Goal: Task Accomplishment & Management: Manage account settings

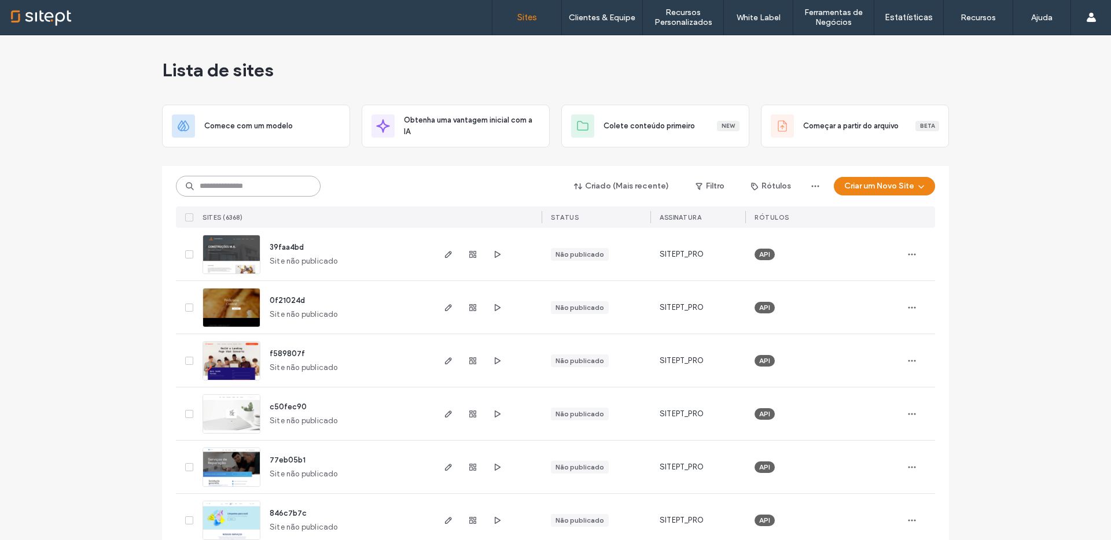
click at [226, 191] on input at bounding box center [248, 186] width 145 height 21
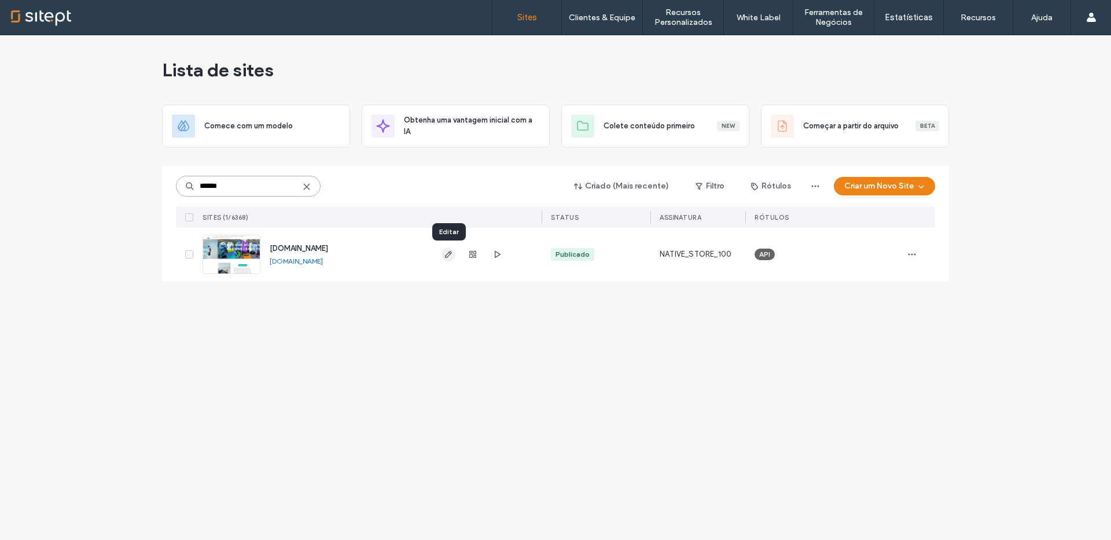
type input "******"
click at [444, 253] on icon "button" at bounding box center [448, 254] width 9 height 9
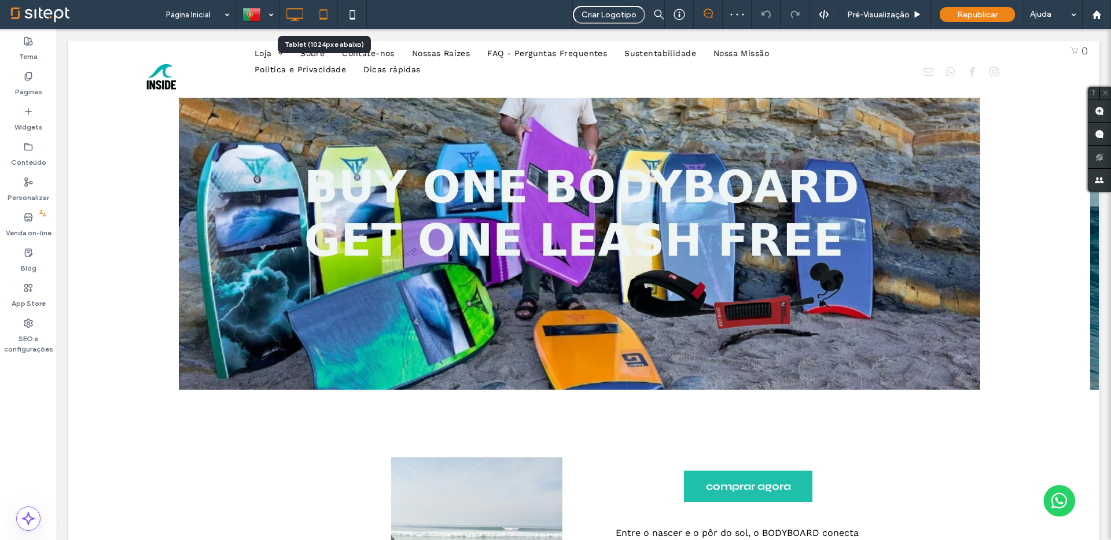
click at [319, 13] on icon at bounding box center [323, 14] width 23 height 23
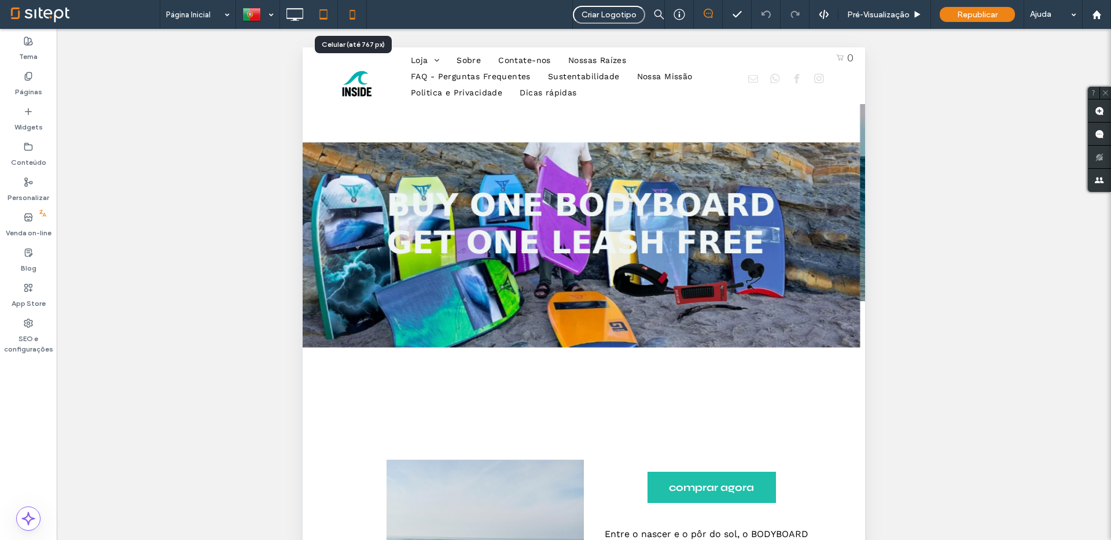
click at [345, 19] on icon at bounding box center [352, 14] width 23 height 23
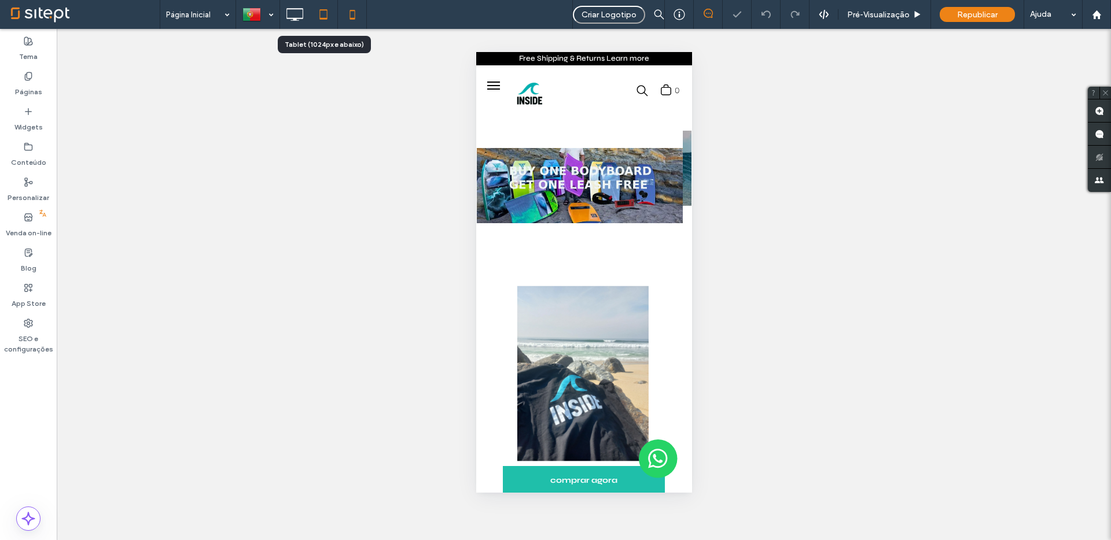
click at [328, 18] on icon at bounding box center [323, 14] width 23 height 23
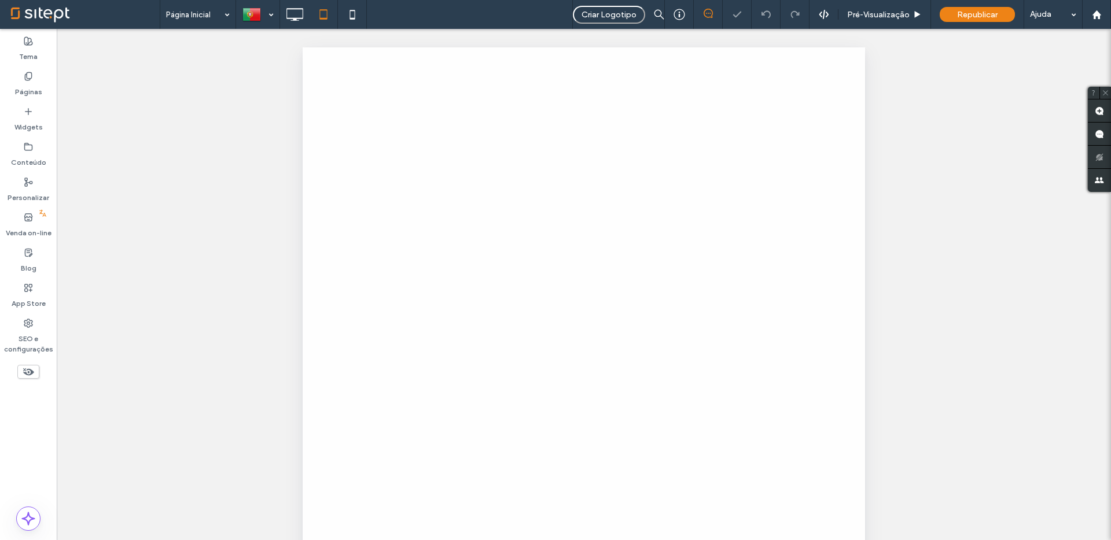
click at [299, 14] on div at bounding box center [555, 270] width 1111 height 540
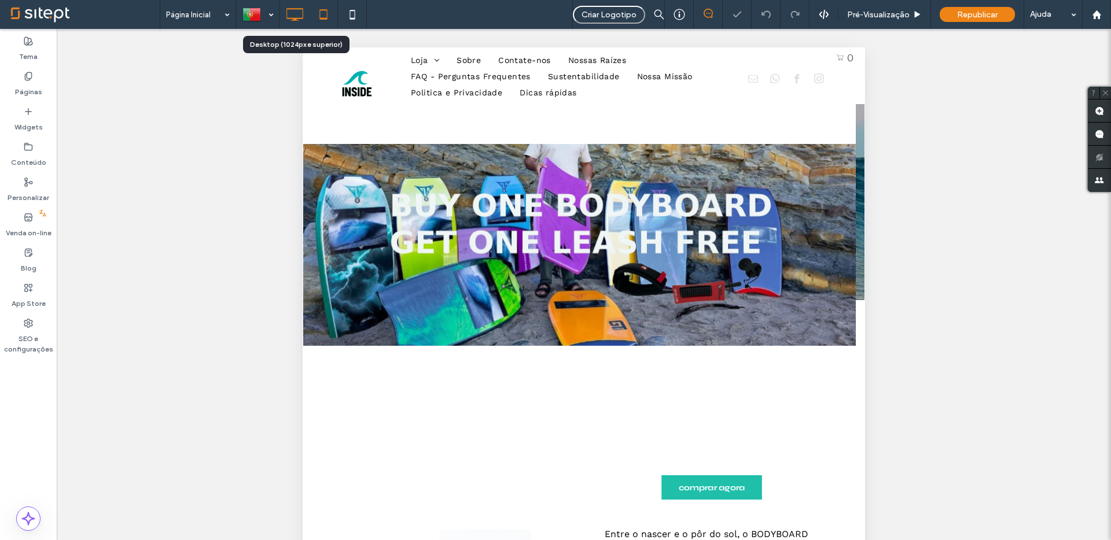
click at [296, 19] on use at bounding box center [295, 14] width 17 height 13
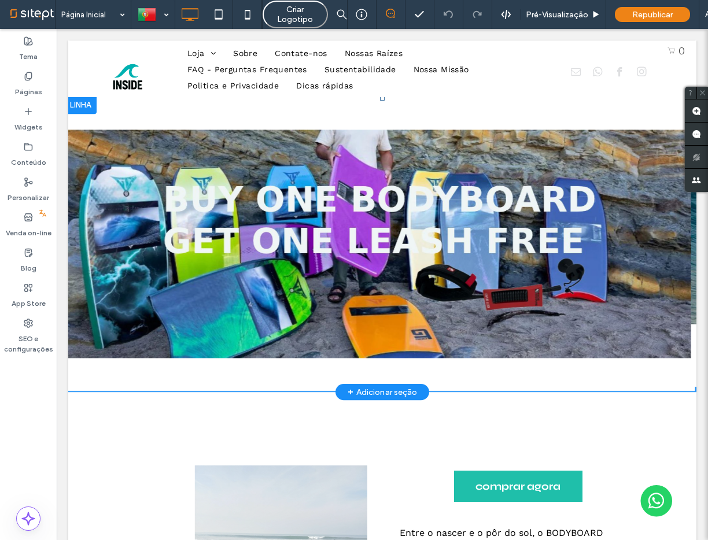
click at [275, 141] on img at bounding box center [378, 244] width 626 height 296
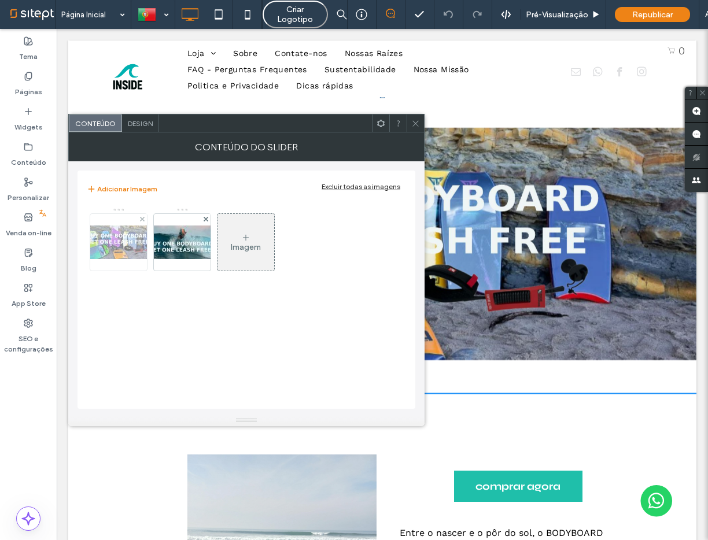
click at [115, 242] on img at bounding box center [118, 243] width 93 height 34
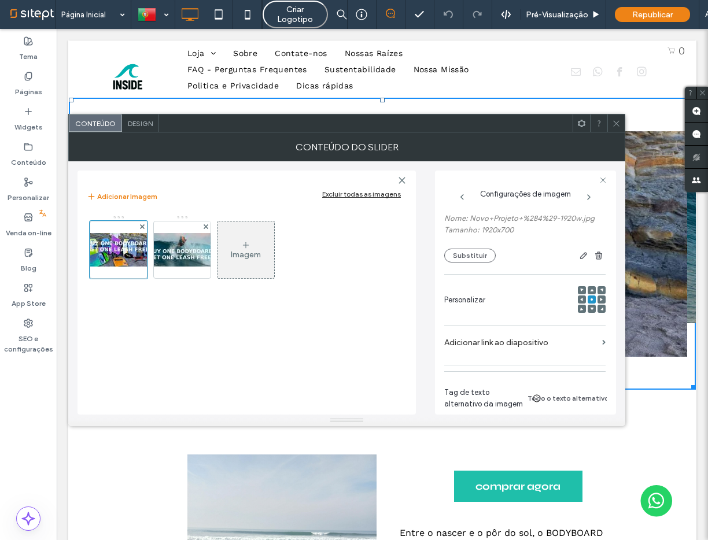
scroll to position [139, 0]
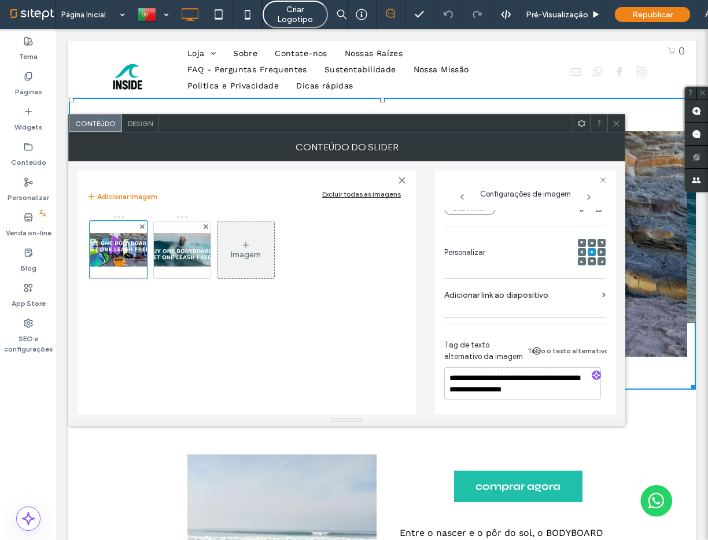
click at [616, 127] on span at bounding box center [616, 123] width 9 height 17
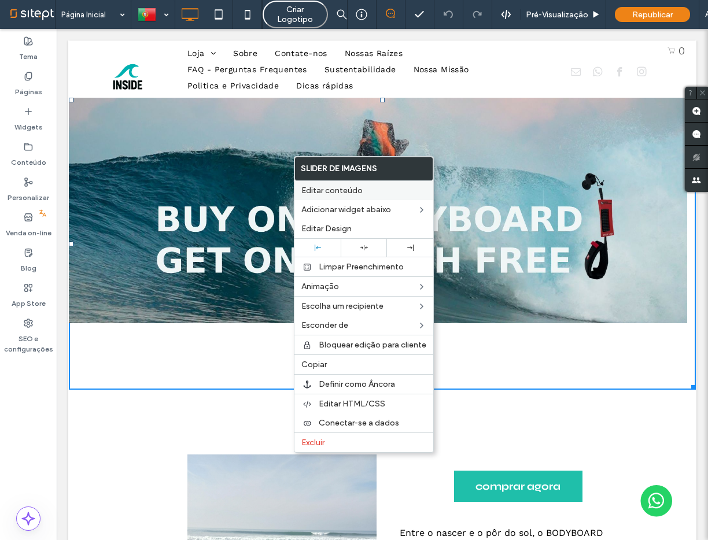
click at [339, 189] on span "Editar conteúdo" at bounding box center [331, 191] width 61 height 10
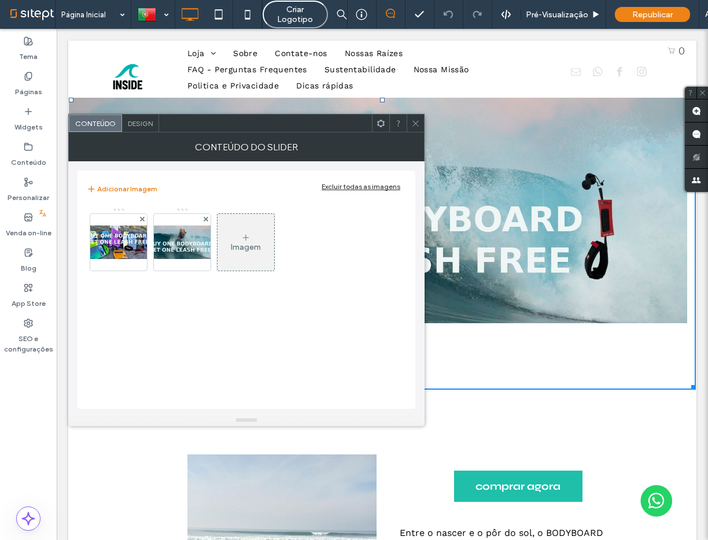
click at [127, 128] on div "Design" at bounding box center [140, 123] width 37 height 17
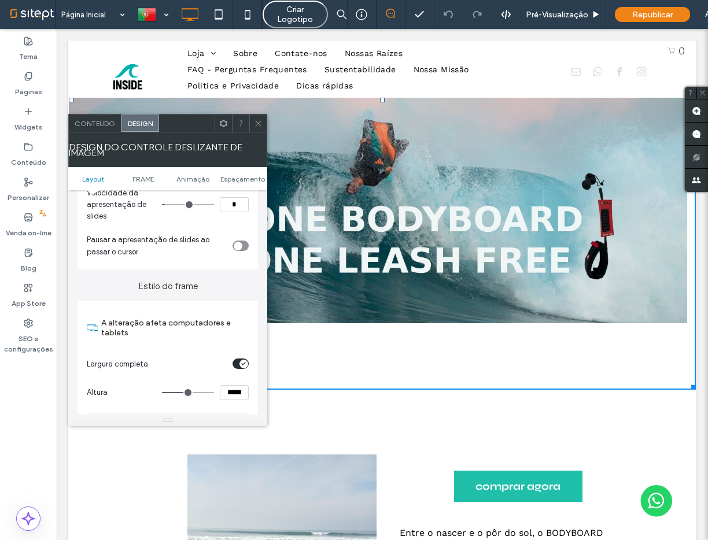
scroll to position [0, 0]
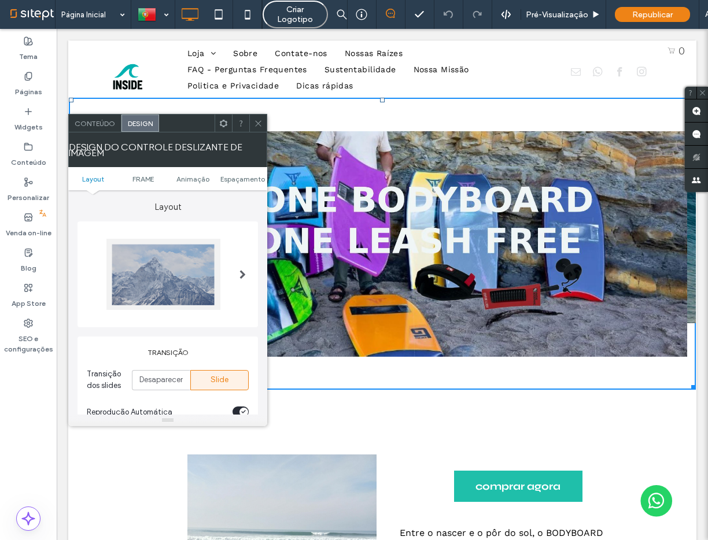
click at [107, 181] on link "Layout" at bounding box center [93, 179] width 50 height 9
click at [92, 117] on div "Conteúdo" at bounding box center [95, 123] width 53 height 17
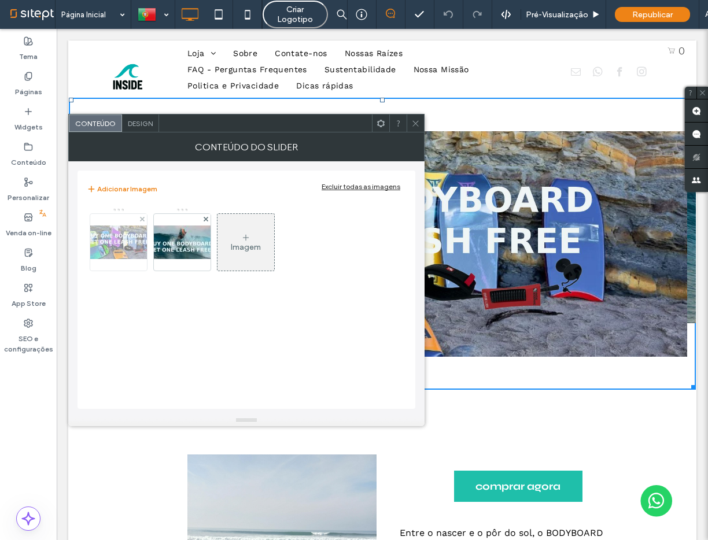
click at [122, 232] on img at bounding box center [118, 243] width 93 height 34
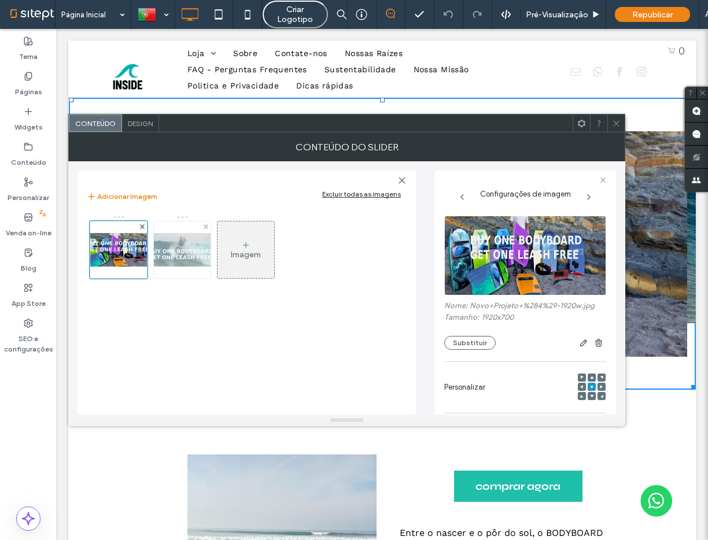
click at [186, 246] on img at bounding box center [182, 250] width 93 height 34
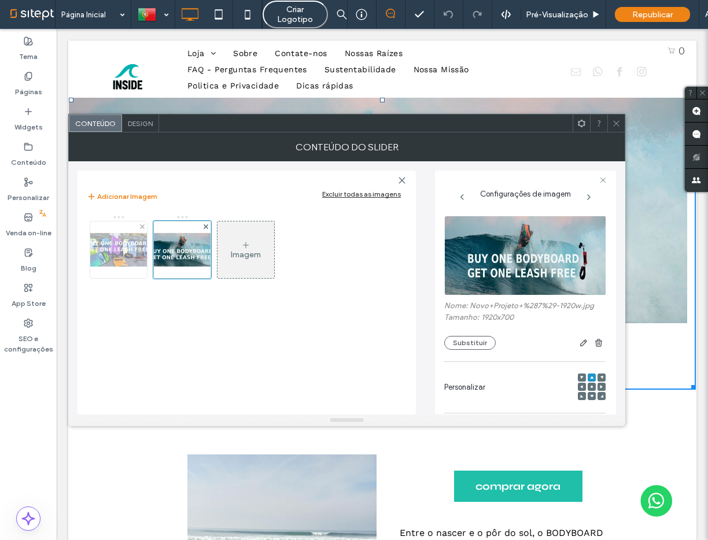
click at [109, 257] on img at bounding box center [118, 250] width 93 height 34
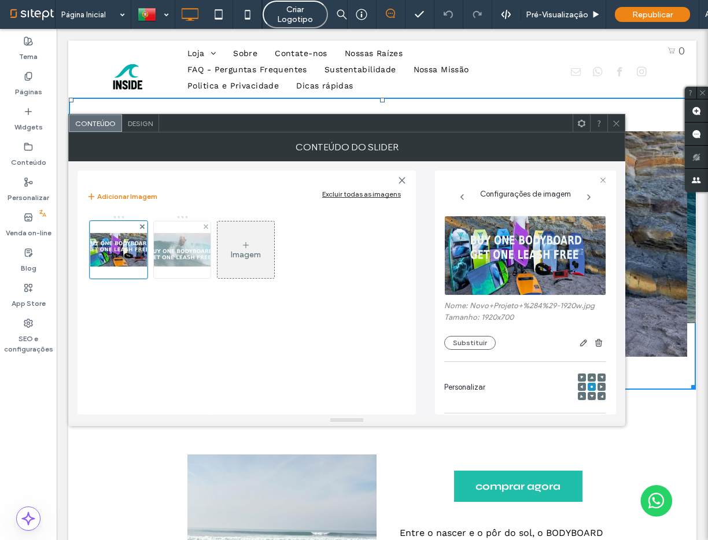
click at [176, 256] on img at bounding box center [182, 250] width 93 height 34
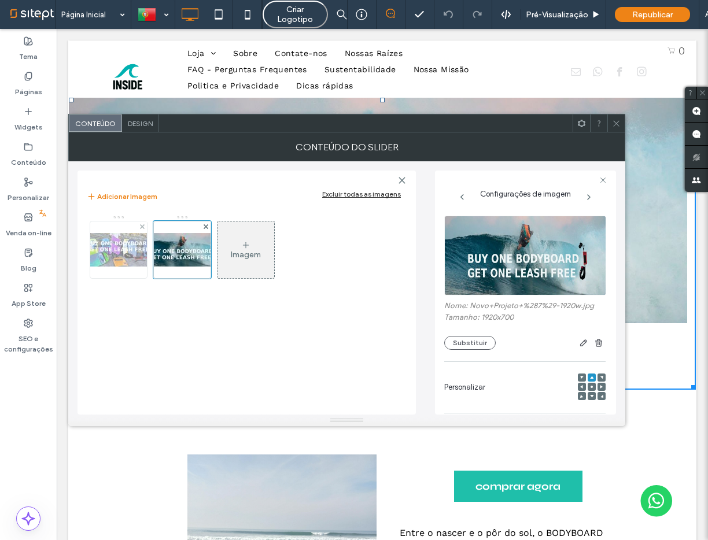
click at [142, 259] on img at bounding box center [118, 250] width 93 height 34
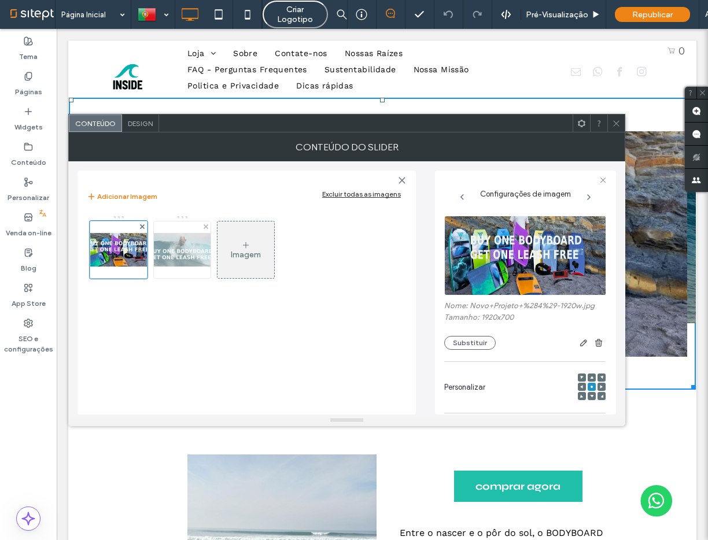
click at [191, 256] on img at bounding box center [182, 250] width 93 height 34
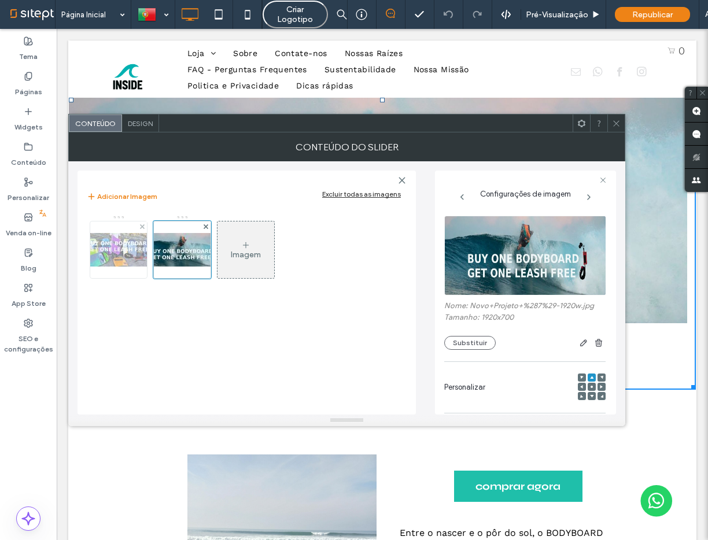
click at [140, 255] on img at bounding box center [118, 250] width 93 height 34
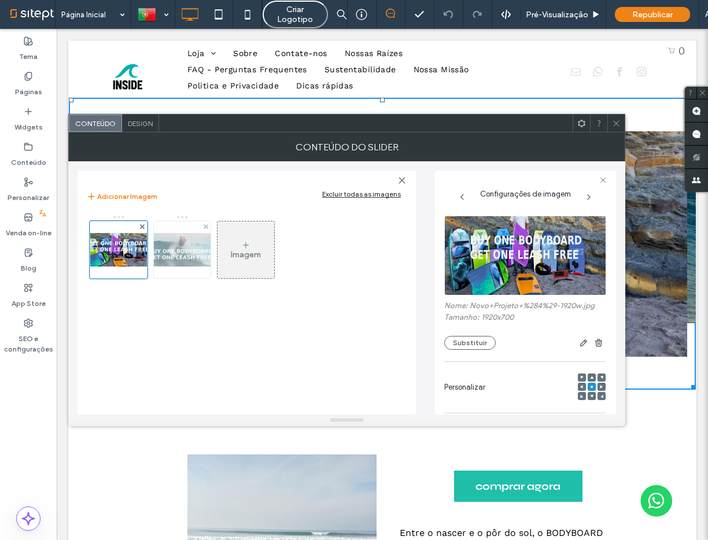
click at [173, 260] on img at bounding box center [182, 250] width 93 height 34
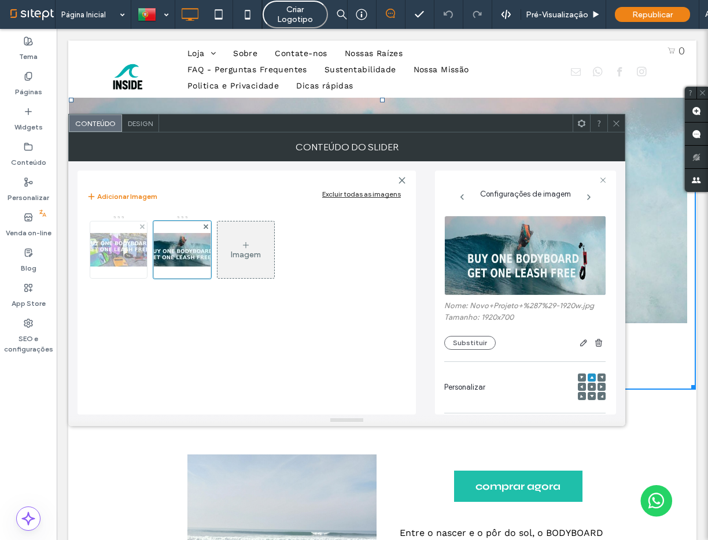
click at [127, 259] on img at bounding box center [118, 250] width 93 height 34
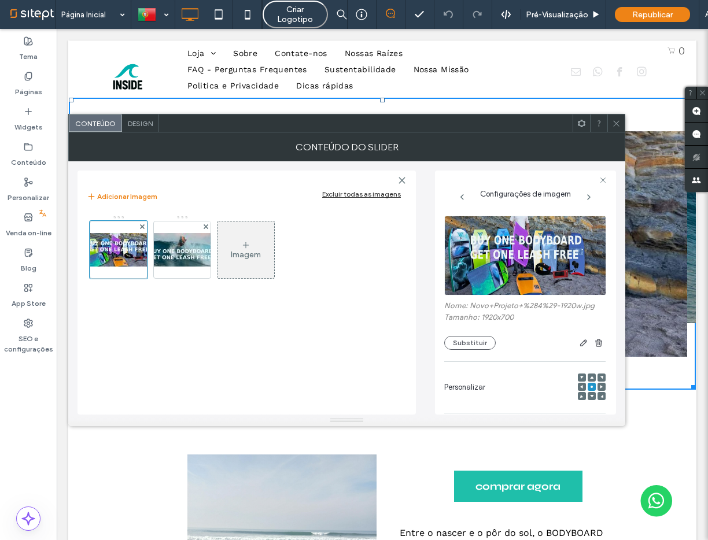
click at [587, 373] on div at bounding box center [592, 387] width 28 height 39
click at [590, 375] on span at bounding box center [591, 378] width 3 height 8
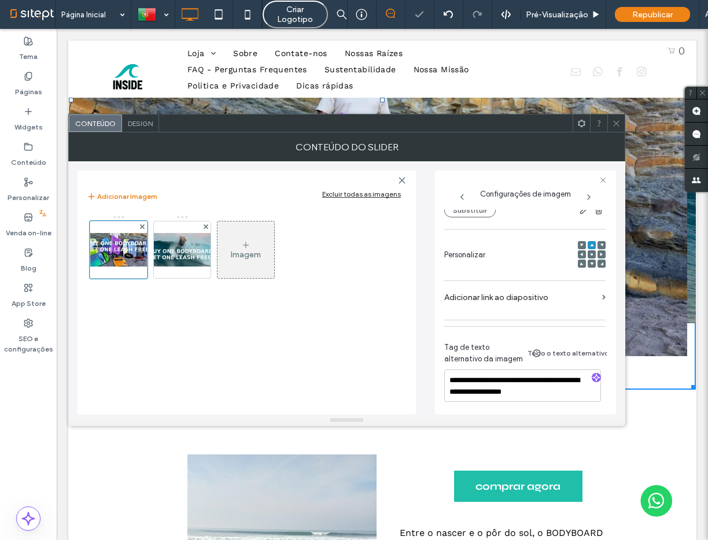
scroll to position [139, 0]
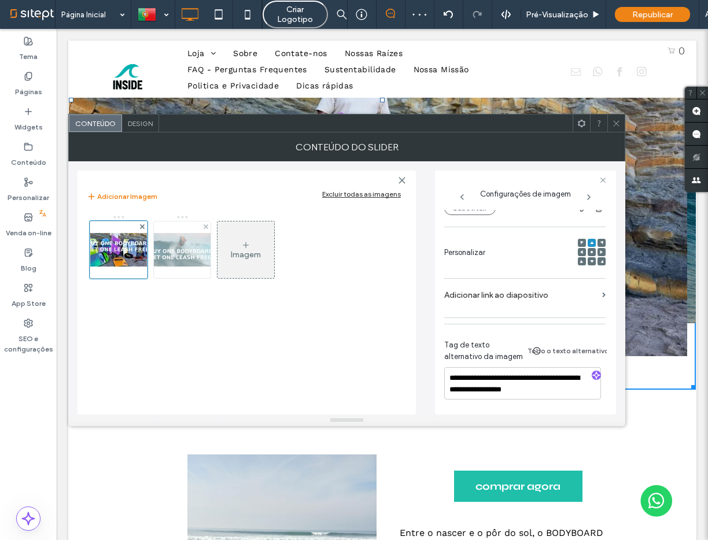
click at [175, 266] on img at bounding box center [182, 250] width 93 height 34
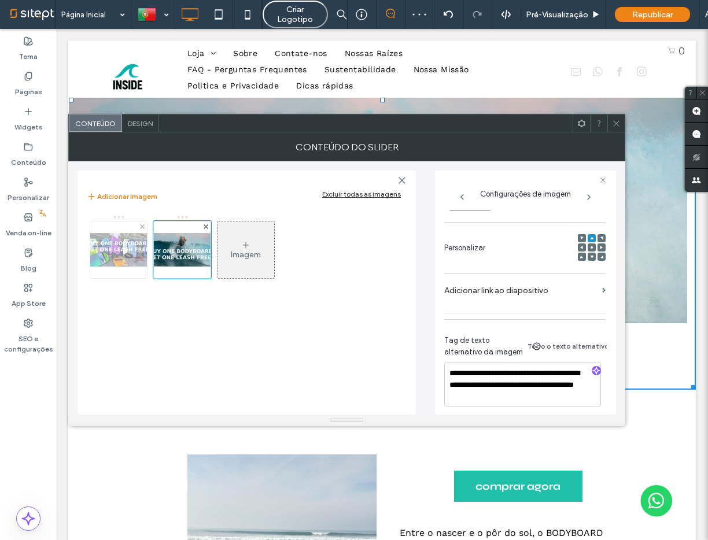
click at [115, 266] on img at bounding box center [118, 250] width 93 height 34
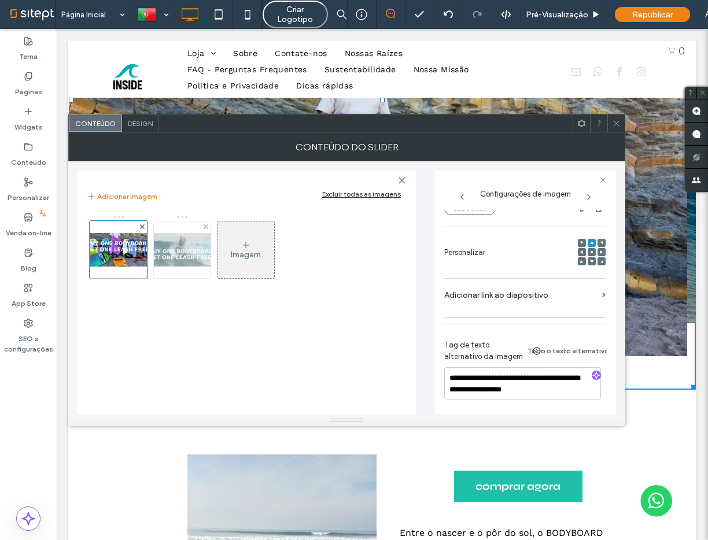
click at [175, 268] on div at bounding box center [182, 250] width 57 height 57
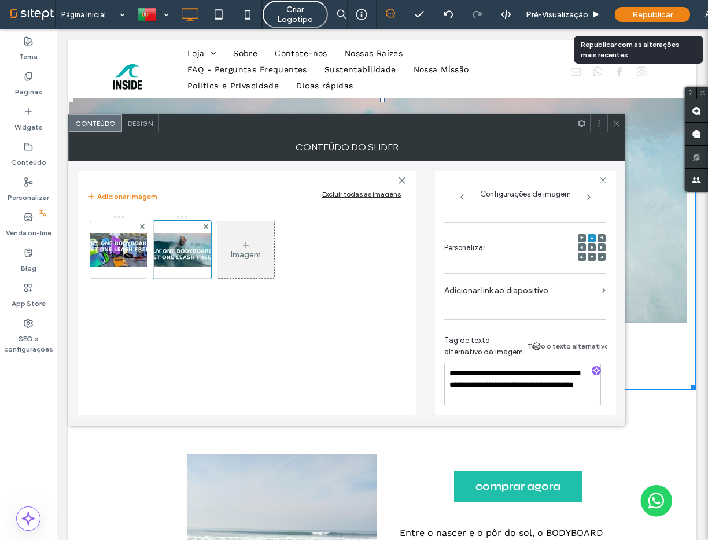
click at [633, 17] on span "Republicar" at bounding box center [652, 15] width 40 height 10
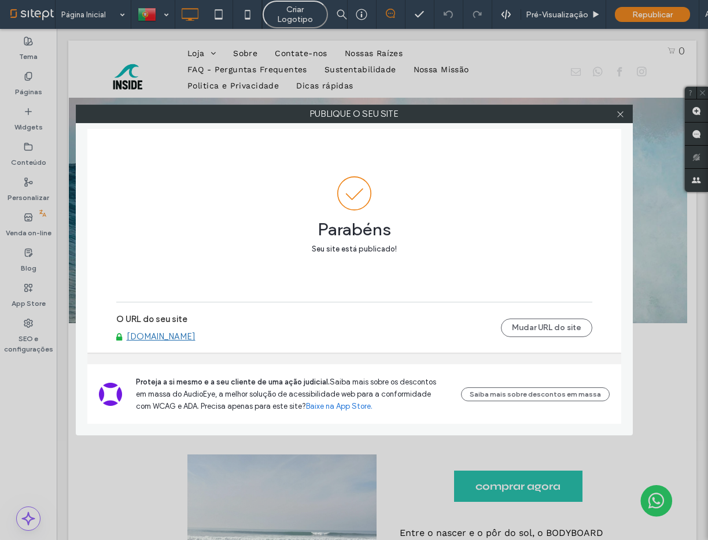
click at [27, 270] on div "Publique o seu site Parabéns Seu site está publicado! O URL do seu site www.ins…" at bounding box center [354, 270] width 708 height 540
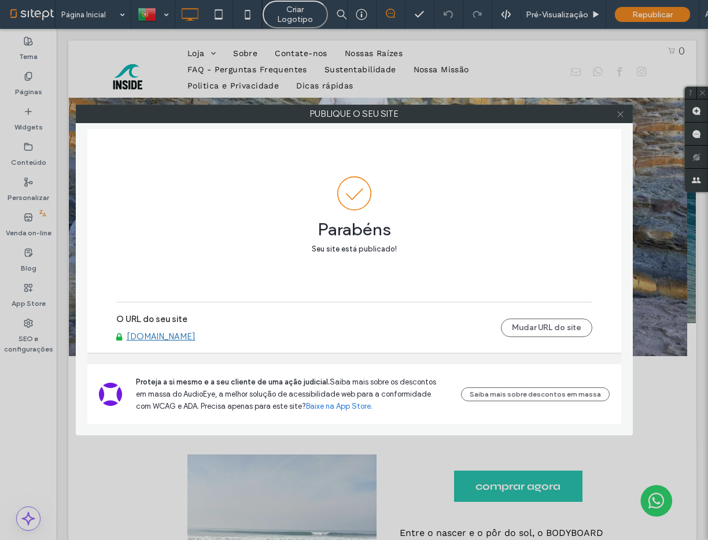
click at [618, 119] on span at bounding box center [620, 113] width 9 height 17
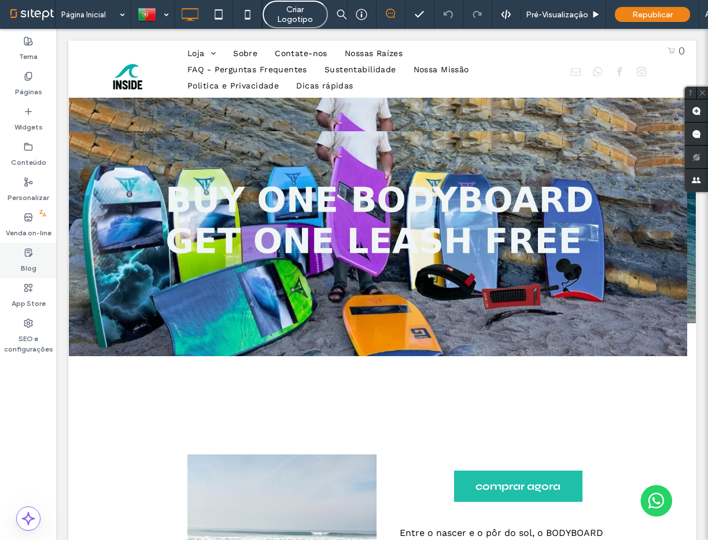
click at [15, 250] on div "Blog" at bounding box center [28, 260] width 57 height 35
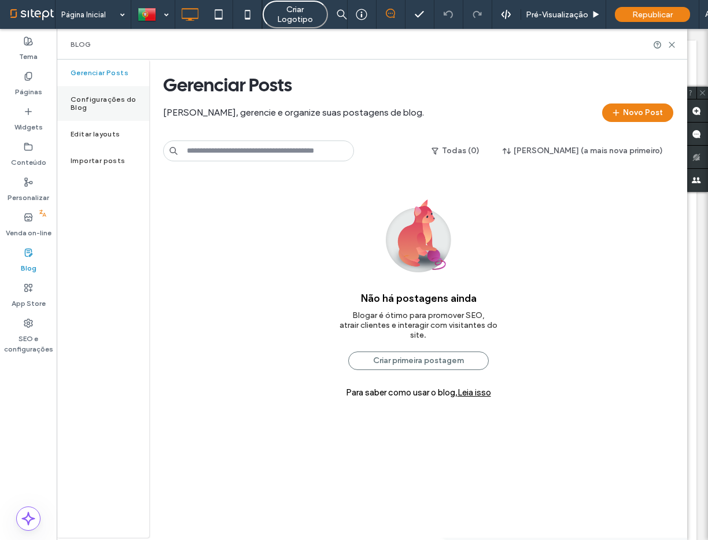
click at [100, 97] on label "Configurações do Blog" at bounding box center [110, 103] width 79 height 16
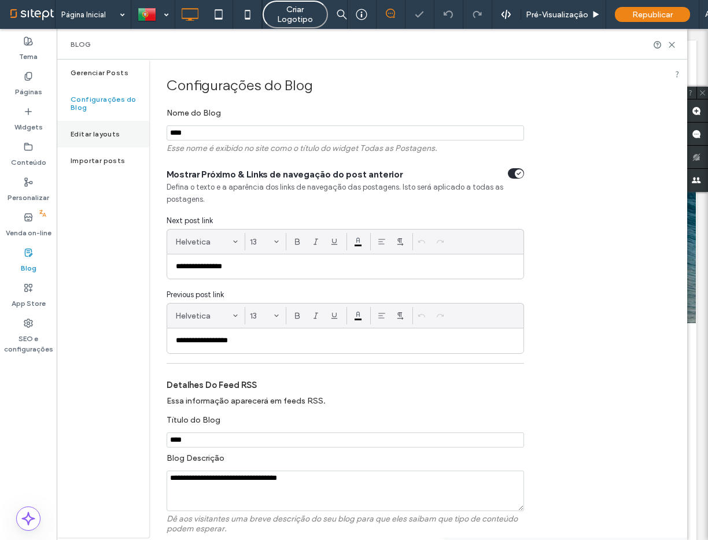
click at [101, 123] on div "**********" at bounding box center [354, 270] width 708 height 540
click at [99, 157] on label "Importar posts" at bounding box center [98, 161] width 55 height 8
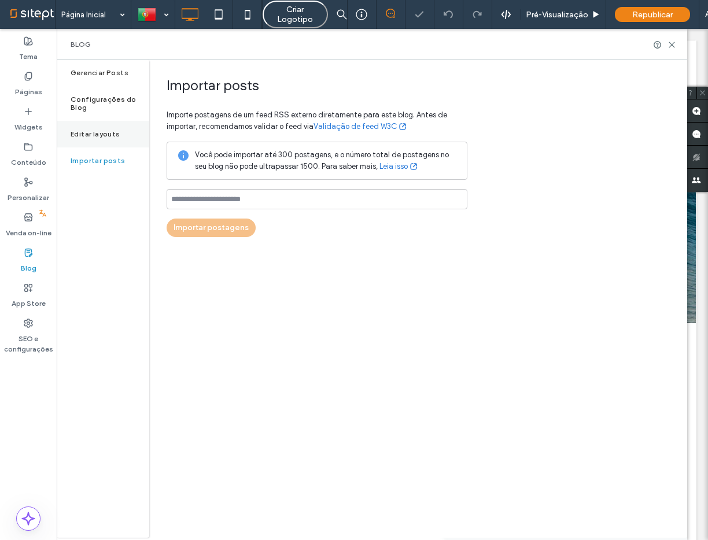
click at [102, 130] on label "Editar layouts" at bounding box center [96, 134] width 50 height 8
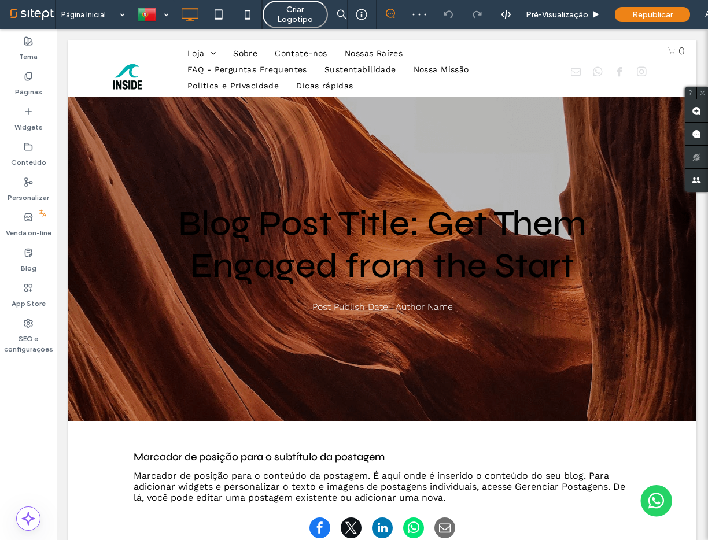
scroll to position [0, 0]
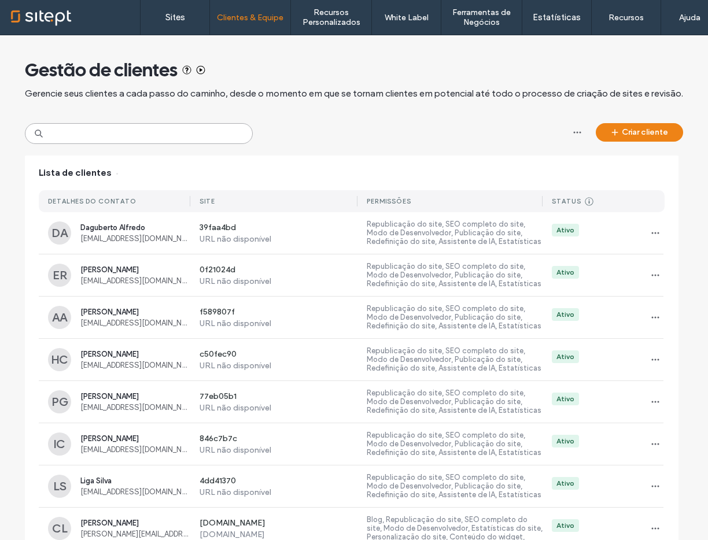
click at [176, 130] on input at bounding box center [139, 133] width 228 height 21
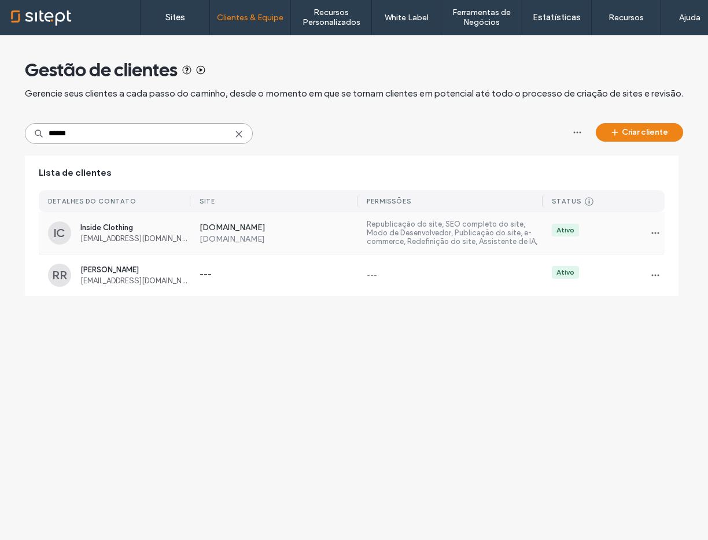
type input "******"
click at [193, 232] on div "www.insidewearshop.com www.insidewearshop.com" at bounding box center [273, 233] width 167 height 21
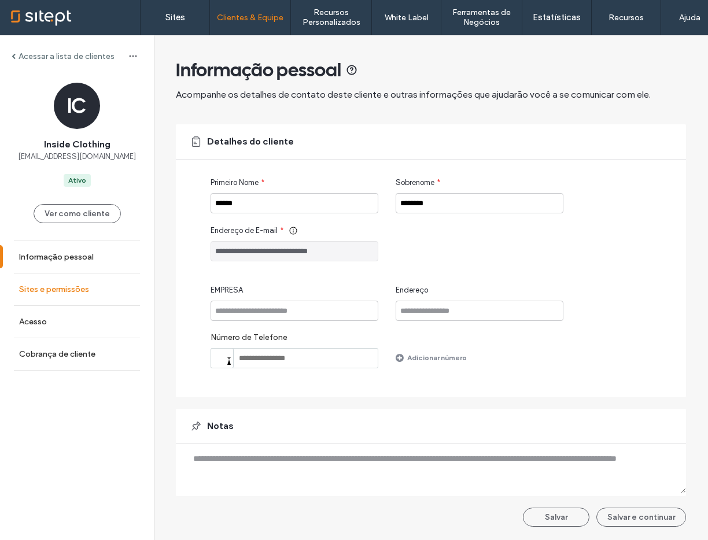
click at [54, 293] on label "Sites e permissões" at bounding box center [54, 290] width 70 height 10
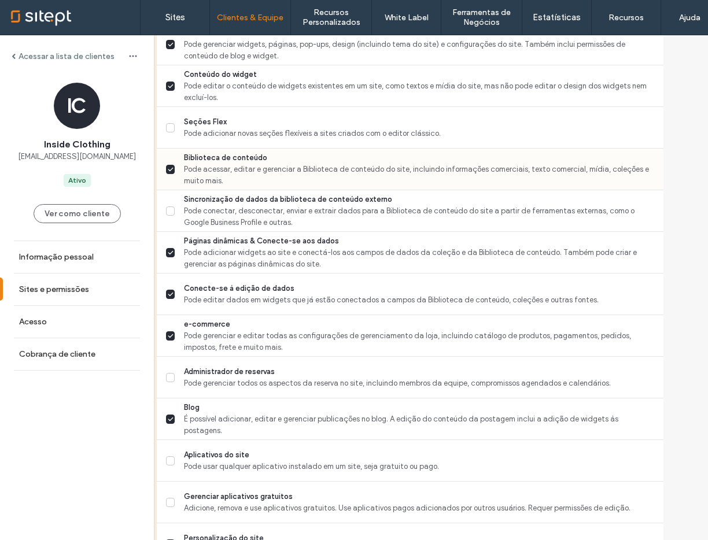
scroll to position [538, 0]
